Goal: Information Seeking & Learning: Learn about a topic

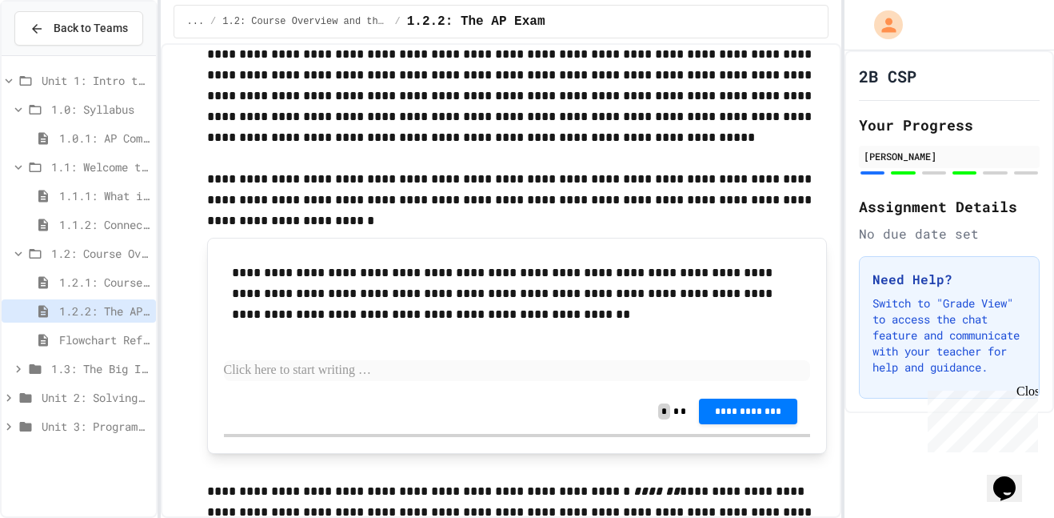
scroll to position [5683, 0]
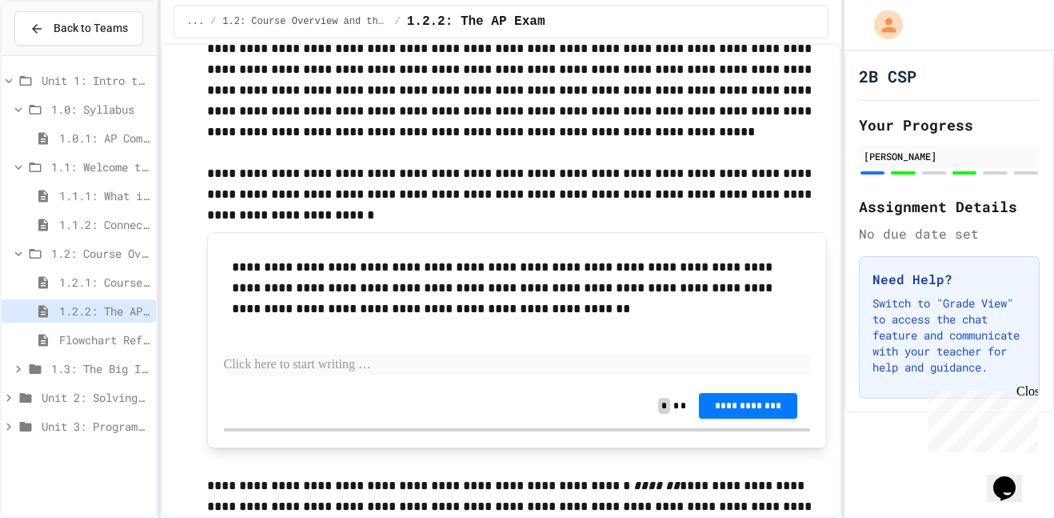
click at [412, 363] on p at bounding box center [517, 364] width 587 height 21
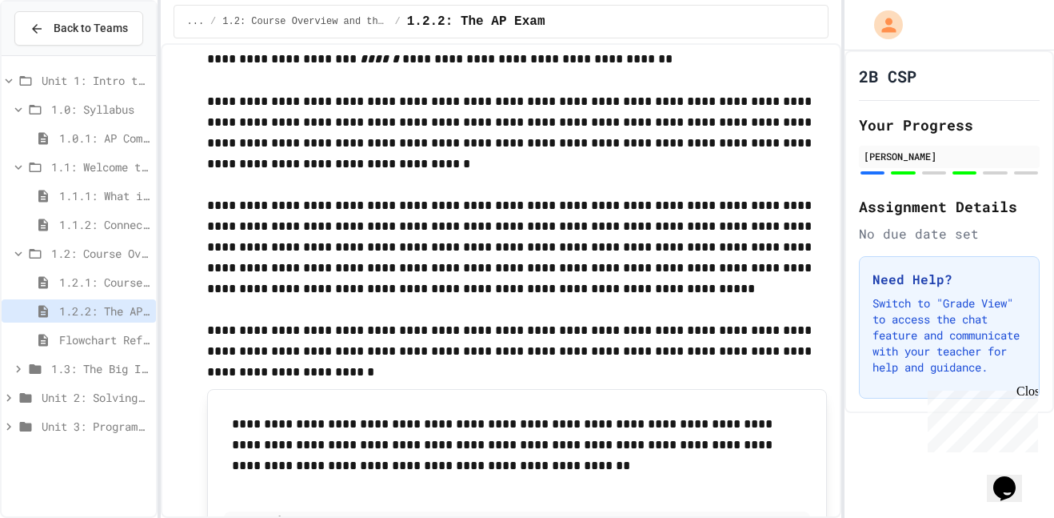
scroll to position [5523, 0]
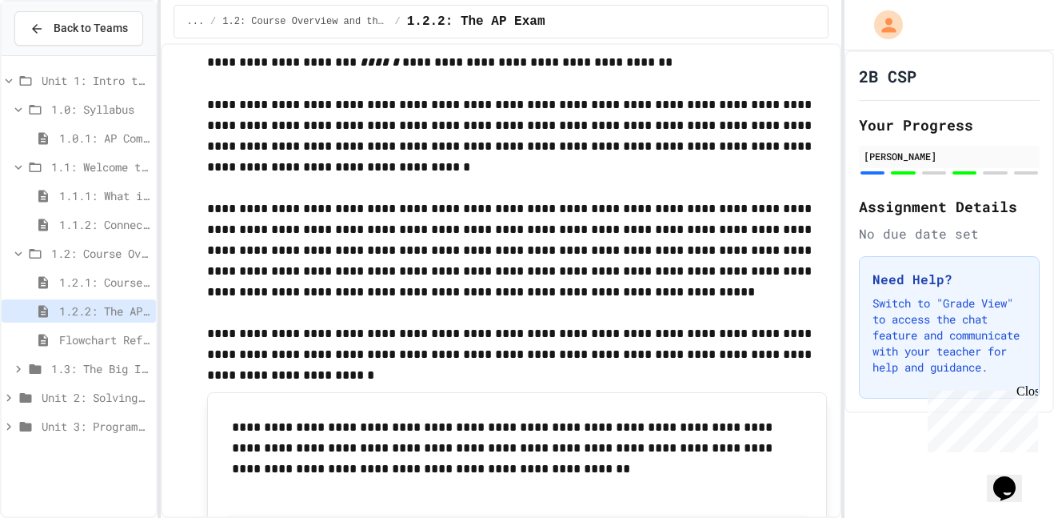
click at [88, 342] on span "Flowchart Reflection" at bounding box center [104, 339] width 90 height 17
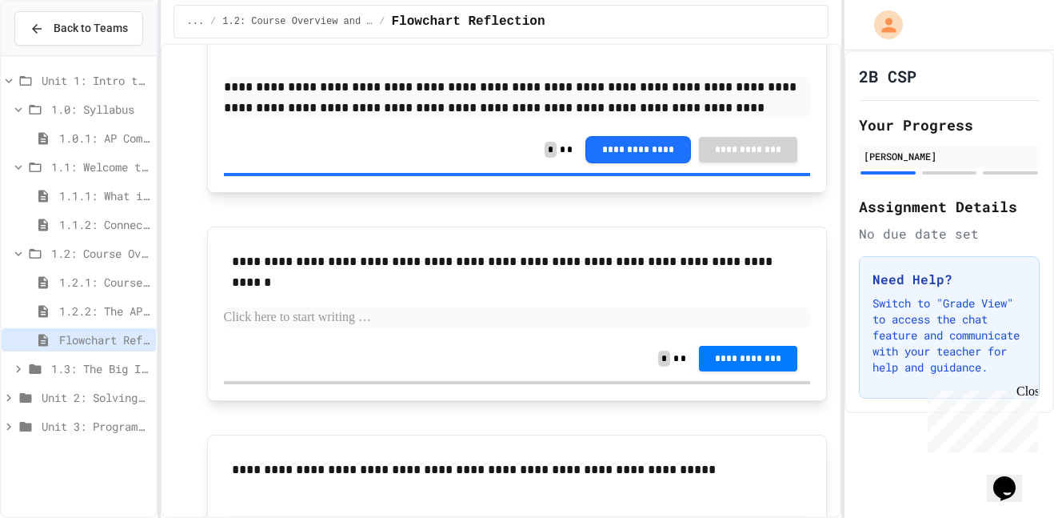
scroll to position [251, 0]
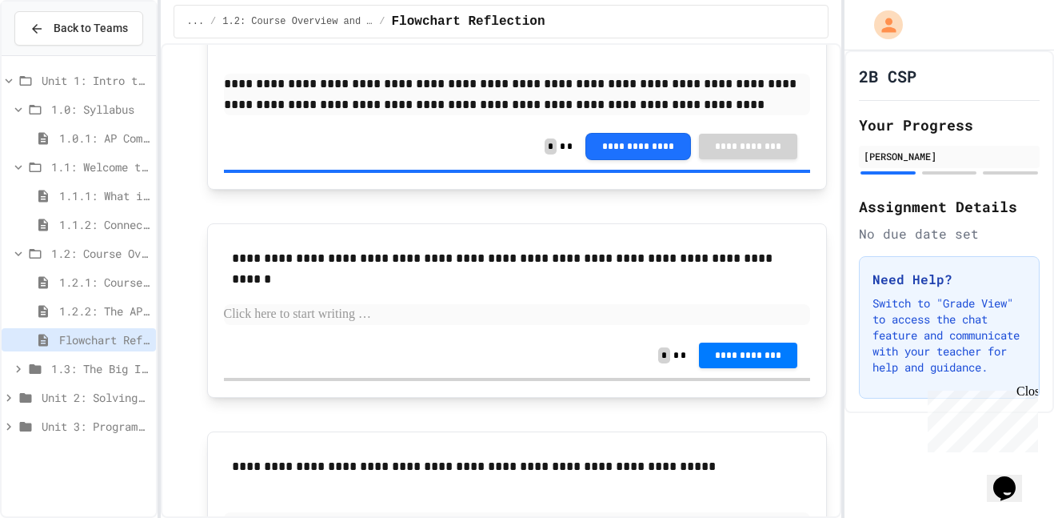
click at [130, 370] on span "1.3: The Big Ideas" at bounding box center [100, 368] width 98 height 17
click at [113, 399] on span "1.3.1: Big Idea 1 - Creative Development" at bounding box center [104, 397] width 90 height 17
